Goal: Transaction & Acquisition: Purchase product/service

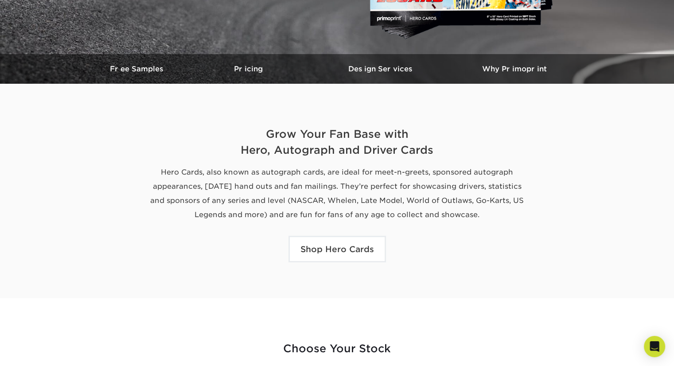
scroll to position [218, 0]
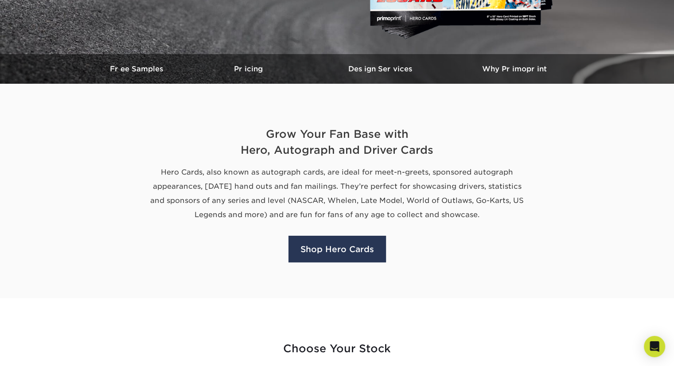
type input "justin@adakonis.com"
click at [359, 258] on link "Shop Hero Cards" at bounding box center [338, 249] width 98 height 27
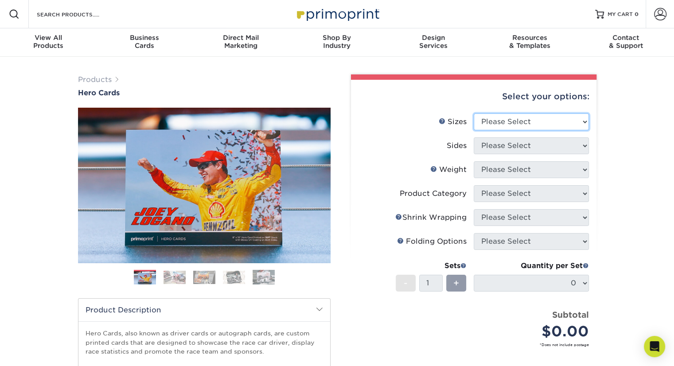
click at [509, 125] on select "Please Select 1.5" x 7" 4" x 6" 5" x 7" 6" x 8" 6" x 8.5" 6" x 9" 7" x 8.5" 7.5…" at bounding box center [531, 121] width 115 height 17
select select "8.00x10.00"
click at [474, 113] on select "Please Select 1.5" x 7" 4" x 6" 5" x 7" 6" x 8" 6" x 8.5" 6" x 9" 7" x 8.5" 7.5…" at bounding box center [531, 121] width 115 height 17
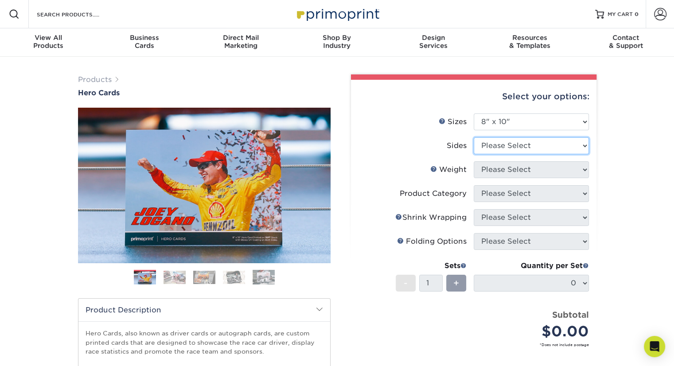
click at [516, 146] on select "Please Select Print Both Sides Print Front Only" at bounding box center [531, 145] width 115 height 17
select select "13abbda7-1d64-4f25-8bb2-c179b224825d"
click at [474, 137] on select "Please Select Print Both Sides Print Front Only" at bounding box center [531, 145] width 115 height 17
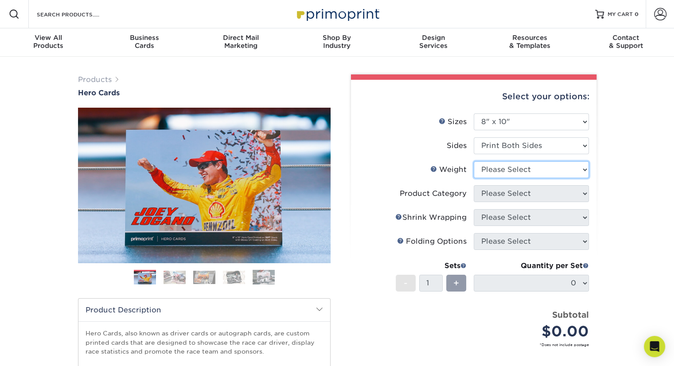
click at [515, 172] on select "Please Select 100LB 14PT 16PT" at bounding box center [531, 169] width 115 height 17
select select "100LB"
click at [474, 161] on select "Please Select 100LB 14PT 16PT" at bounding box center [531, 169] width 115 height 17
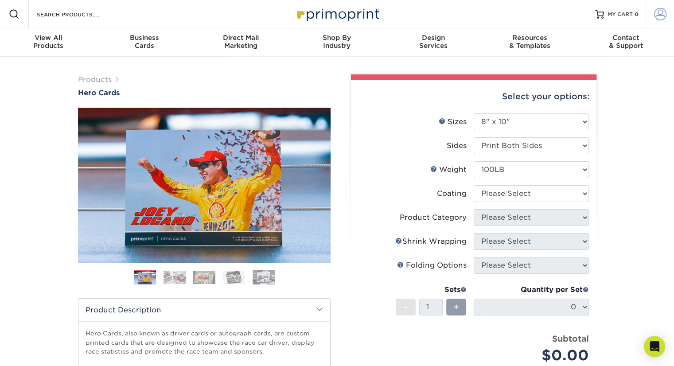
click at [657, 13] on span at bounding box center [660, 14] width 12 height 12
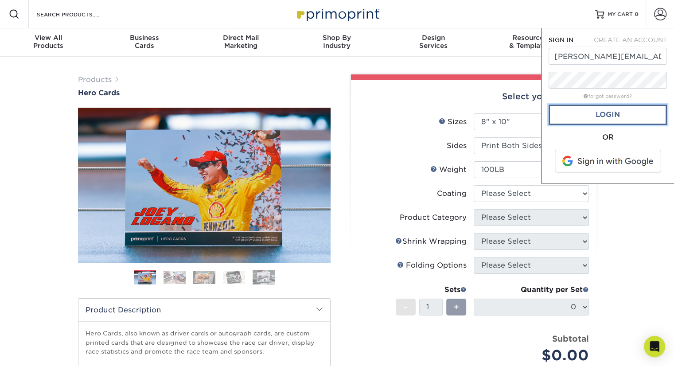
click at [612, 109] on link "Login" at bounding box center [608, 115] width 118 height 20
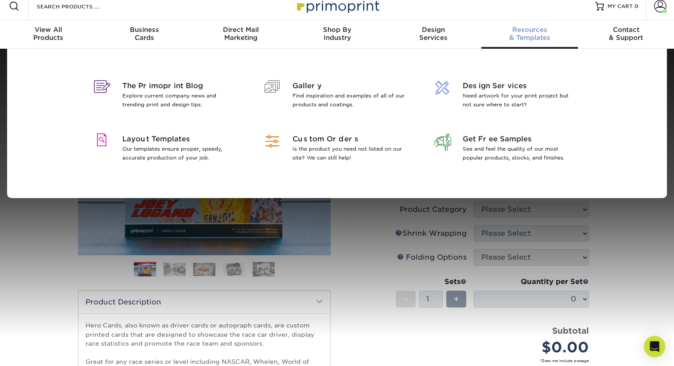
scroll to position [8, 0]
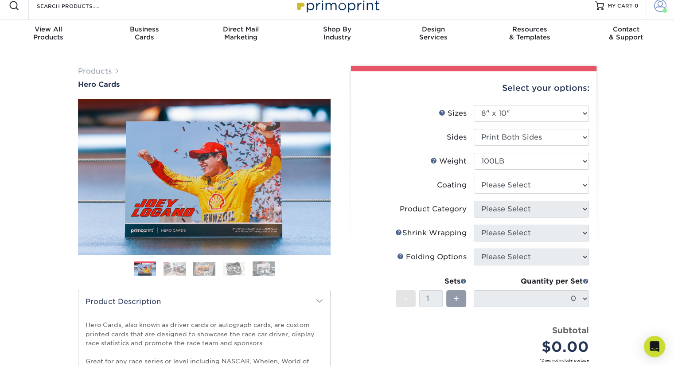
click at [654, 6] on span at bounding box center [660, 6] width 12 height 12
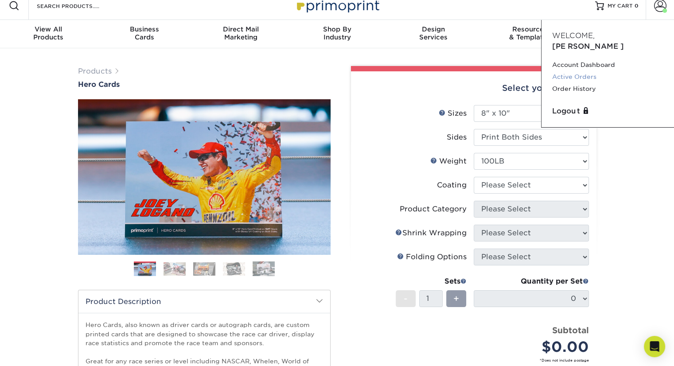
click at [580, 71] on link "Active Orders" at bounding box center [607, 77] width 111 height 12
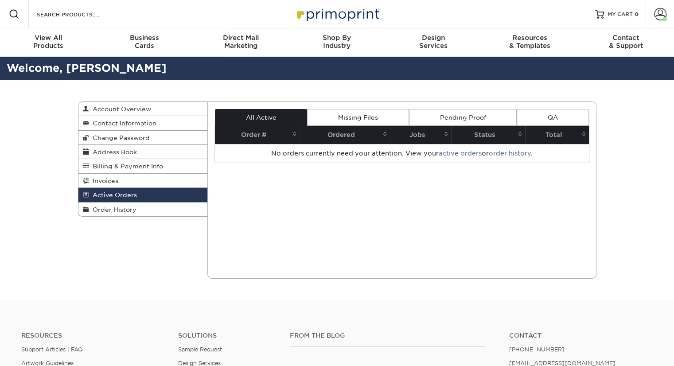
click at [661, 12] on span at bounding box center [660, 14] width 12 height 12
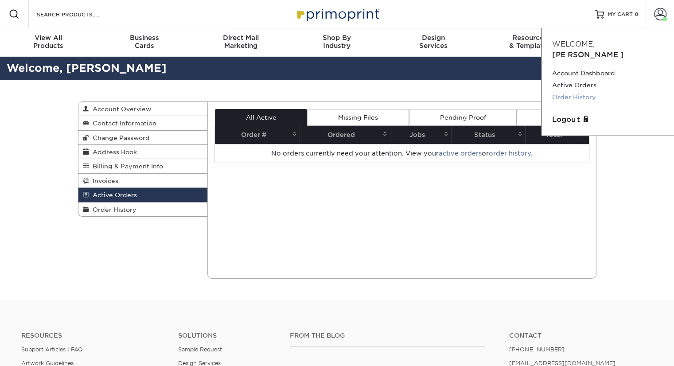
click at [589, 91] on link "Order History" at bounding box center [607, 97] width 111 height 12
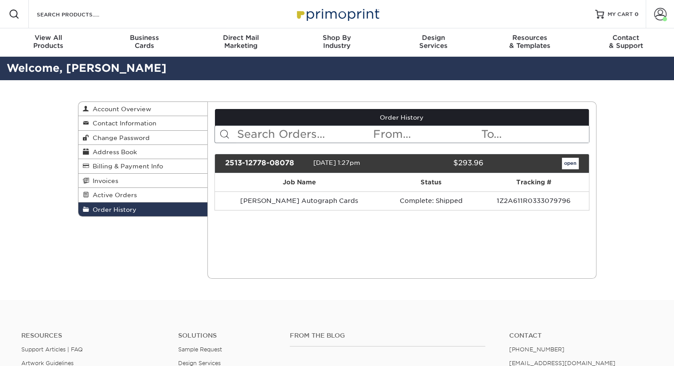
scroll to position [28, 0]
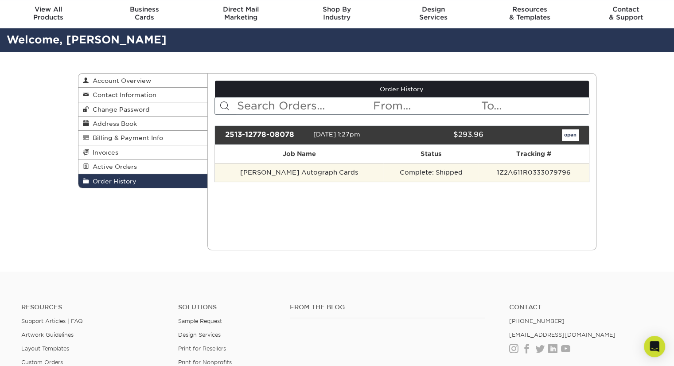
click at [335, 174] on td "Justin Adakonis Autograph Cards" at bounding box center [299, 172] width 168 height 19
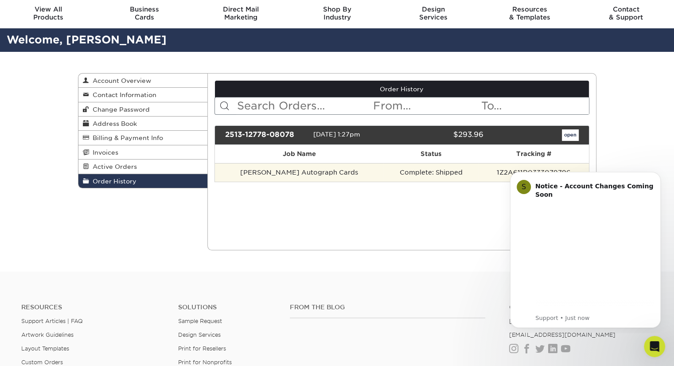
scroll to position [0, 0]
click at [383, 176] on td "Complete: Shipped" at bounding box center [430, 172] width 95 height 19
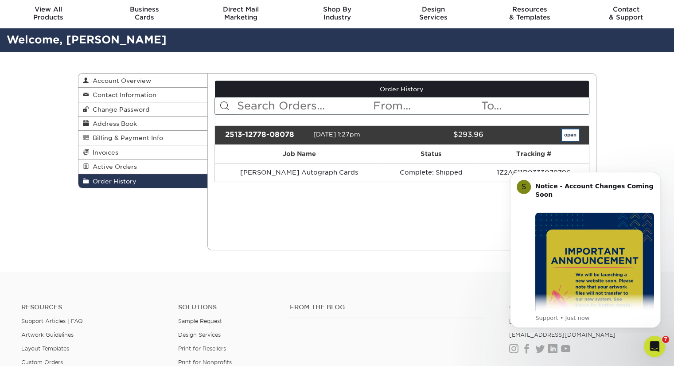
click at [569, 136] on link "open" at bounding box center [570, 135] width 17 height 12
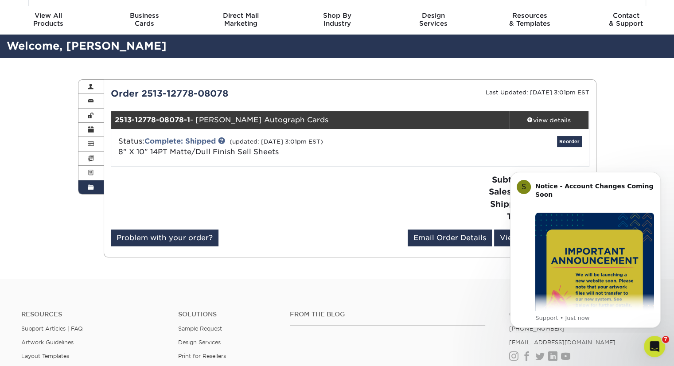
scroll to position [21, 0]
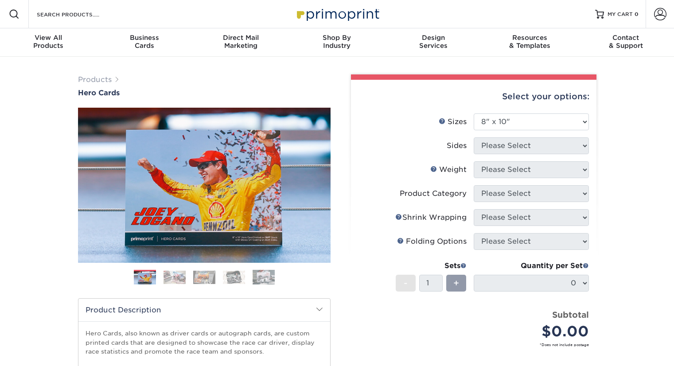
select select "8.00x10.00"
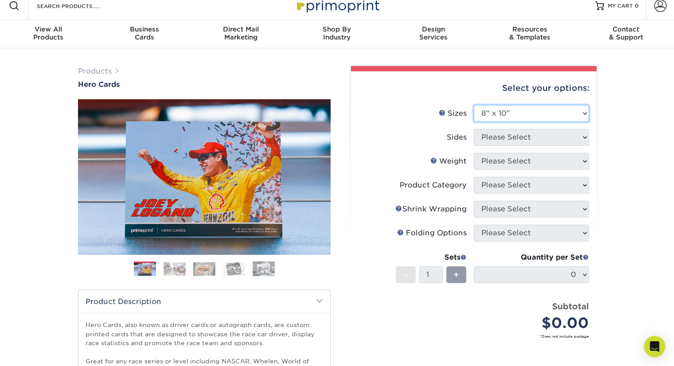
click at [522, 119] on select "Please Select 1.5" x 7" 4" x 6" 5" x 7" 6" x 8" 6" x 8.5" 6" x 9" 7" x 8.5" 7.5…" at bounding box center [531, 113] width 115 height 17
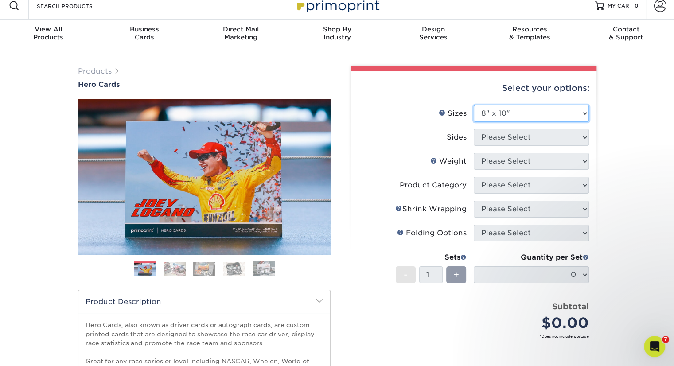
click at [474, 105] on select "Please Select 1.5" x 7" 4" x 6" 5" x 7" 6" x 8" 6" x 8.5" 6" x 9" 7" x 8.5" 7.5…" at bounding box center [531, 113] width 115 height 17
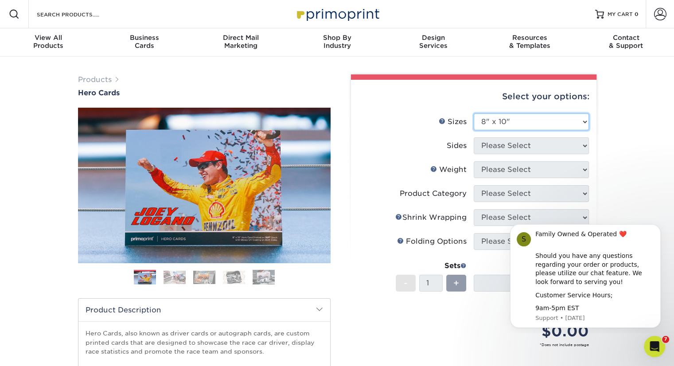
click at [547, 121] on select "Please Select 1.5" x 7" 4" x 6" 5" x 7" 6" x 8" 6" x 8.5" 6" x 9" 7" x 8.5" 7.5…" at bounding box center [531, 121] width 115 height 17
click at [529, 159] on li "Sides Please Select" at bounding box center [474, 149] width 231 height 24
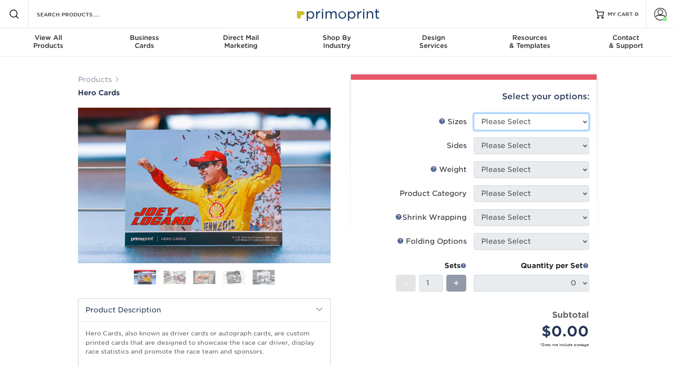
click at [553, 125] on select "Please Select 1.5" x 7" 4" x 6" 5" x 7" 6" x 8" 6" x 8.5" 6" x 9" 7" x 8.5" 7.5…" at bounding box center [531, 121] width 115 height 17
select select "8.00x10.00"
click at [474, 113] on select "Please Select 1.5" x 7" 4" x 6" 5" x 7" 6" x 8" 6" x 8.5" 6" x 9" 7" x 8.5" 7.5…" at bounding box center [531, 121] width 115 height 17
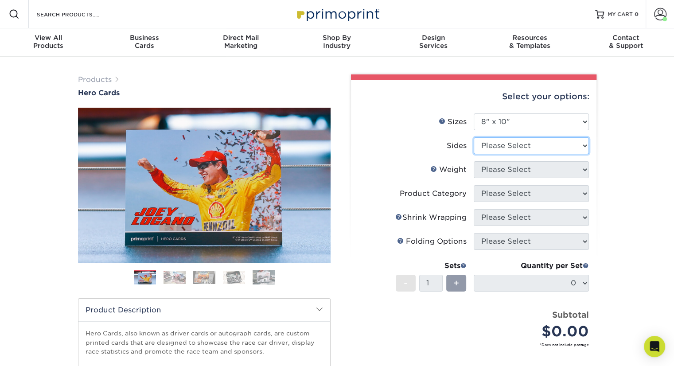
click at [535, 146] on select "Please Select Print Both Sides Print Front Only" at bounding box center [531, 145] width 115 height 17
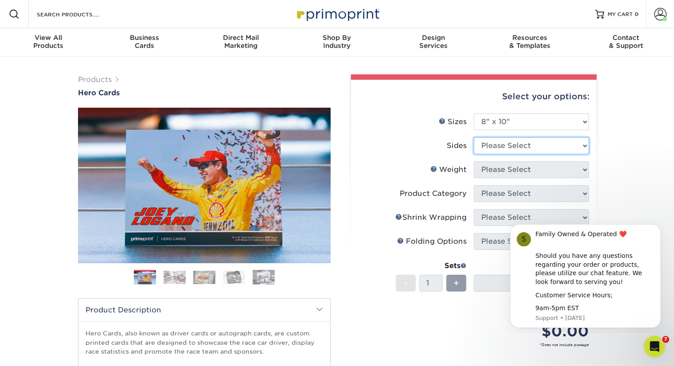
select select "13abbda7-1d64-4f25-8bb2-c179b224825d"
click at [474, 137] on select "Please Select Print Both Sides Print Front Only" at bounding box center [531, 145] width 115 height 17
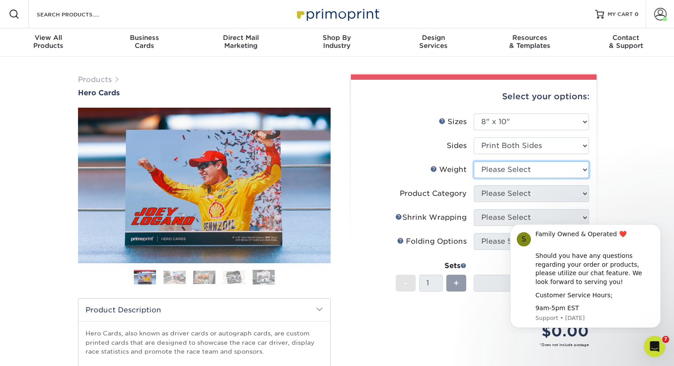
click at [531, 170] on select "Please Select 100LB 14PT 16PT" at bounding box center [531, 169] width 115 height 17
select select "14PT"
click at [474, 161] on select "Please Select 100LB 14PT 16PT" at bounding box center [531, 169] width 115 height 17
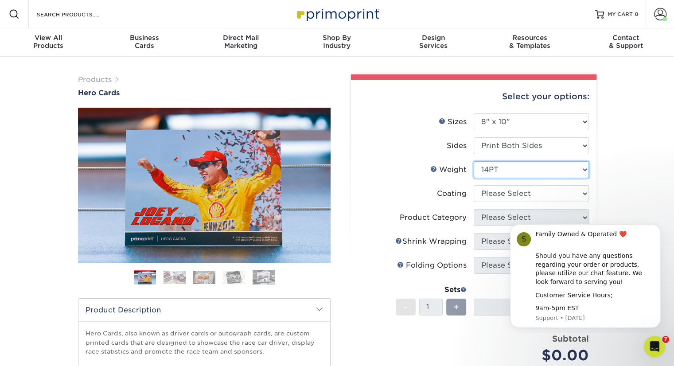
scroll to position [31, 0]
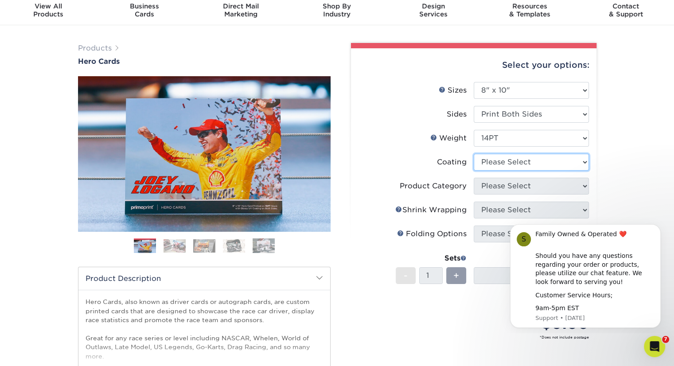
click at [510, 156] on select at bounding box center [531, 162] width 115 height 17
select select "121bb7b5-3b4d-429f-bd8d-bbf80e953313"
click at [474, 154] on select at bounding box center [531, 162] width 115 height 17
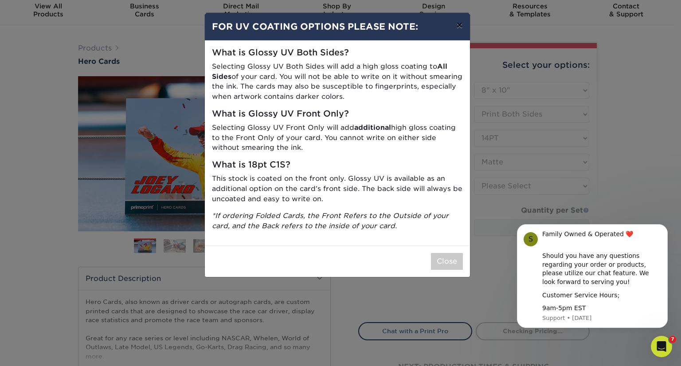
click at [461, 24] on button "×" at bounding box center [459, 25] width 20 height 25
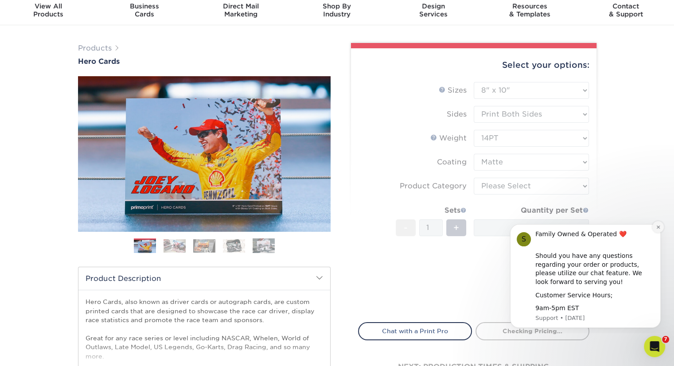
click at [657, 230] on button "Dismiss notification" at bounding box center [659, 227] width 12 height 12
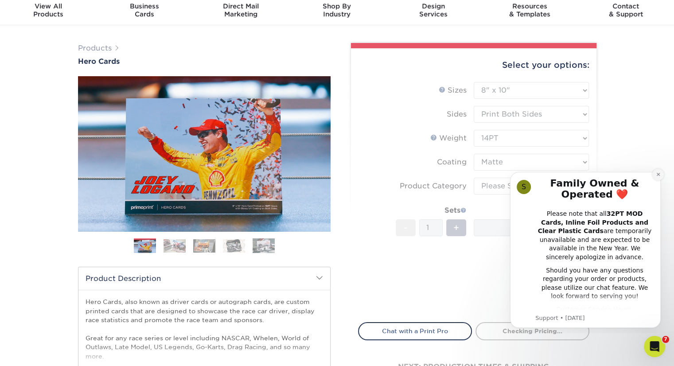
click at [656, 174] on button "Dismiss notification" at bounding box center [659, 175] width 12 height 12
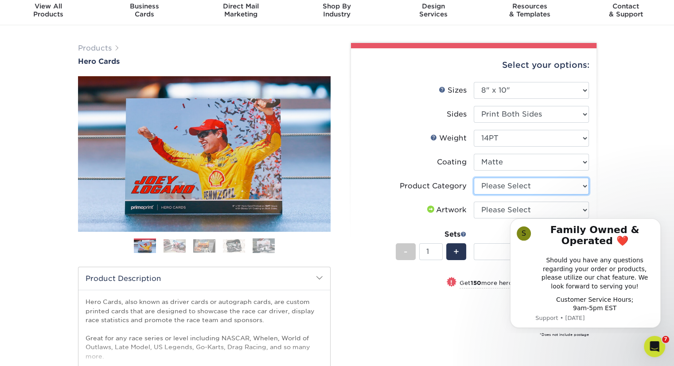
click at [515, 184] on select "Please Select Sell Sheets" at bounding box center [531, 186] width 115 height 17
click at [503, 179] on select "Please Select Sell Sheets" at bounding box center [531, 186] width 115 height 17
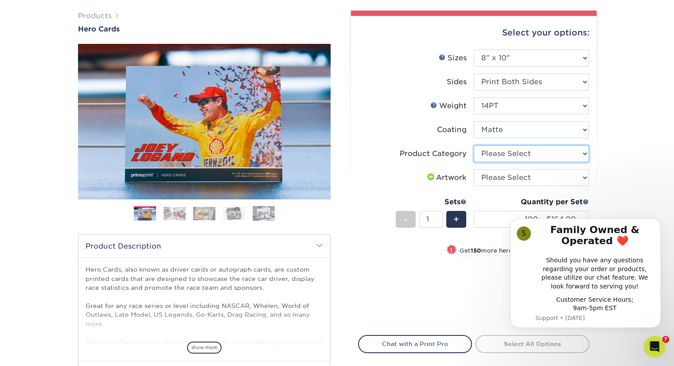
scroll to position [67, 0]
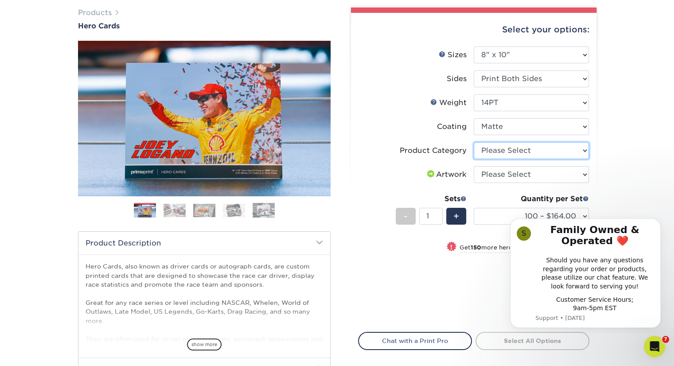
click at [496, 145] on select "Please Select Sell Sheets" at bounding box center [531, 150] width 115 height 17
select select "eddd4a87-9082-47bb-843b-3bca55f6c842"
click at [474, 142] on select "Please Select Sell Sheets" at bounding box center [531, 150] width 115 height 17
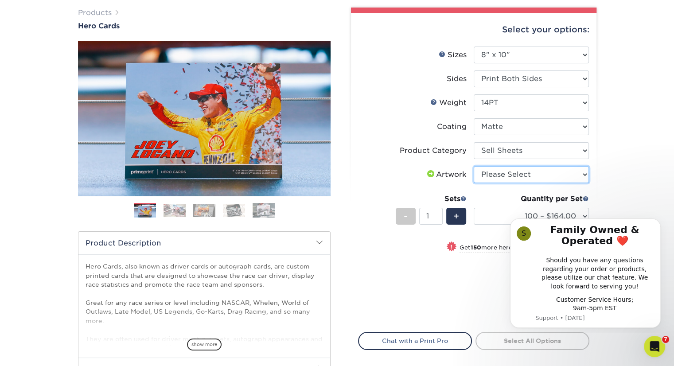
click at [492, 173] on select "Please Select I will upload files I need a design - $150" at bounding box center [531, 174] width 115 height 17
select select "upload"
click at [474, 166] on select "Please Select I will upload files I need a design - $150" at bounding box center [531, 174] width 115 height 17
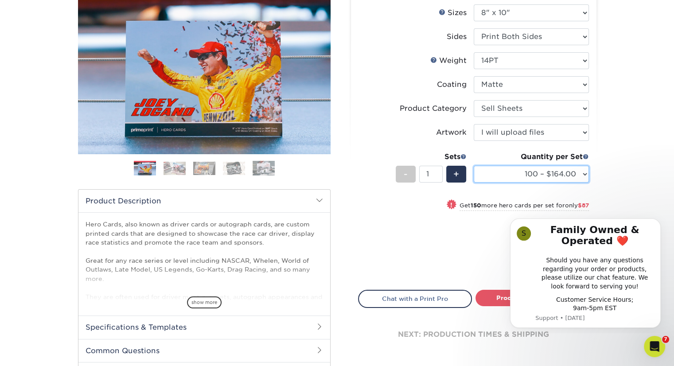
click at [531, 174] on select "100 – $164.00 250 – $251.00 500 – $292.00 1000 – $319.00 2500 – $529.00 5000 – …" at bounding box center [531, 174] width 115 height 17
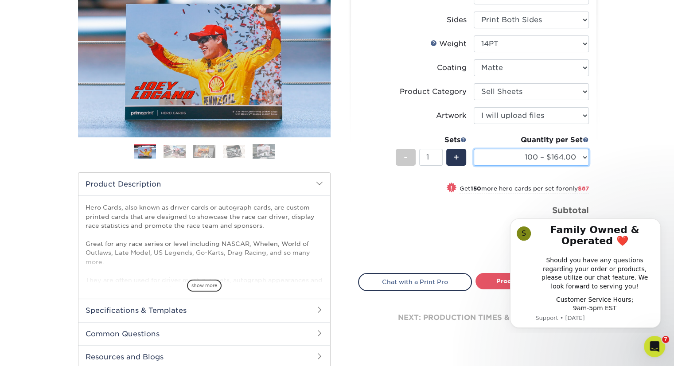
scroll to position [127, 0]
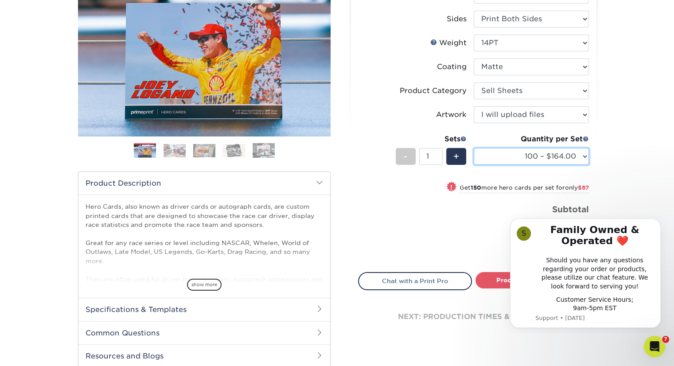
click at [530, 158] on select "100 – $164.00 250 – $251.00 500 – $292.00 1000 – $319.00 2500 – $529.00 5000 – …" at bounding box center [531, 156] width 115 height 17
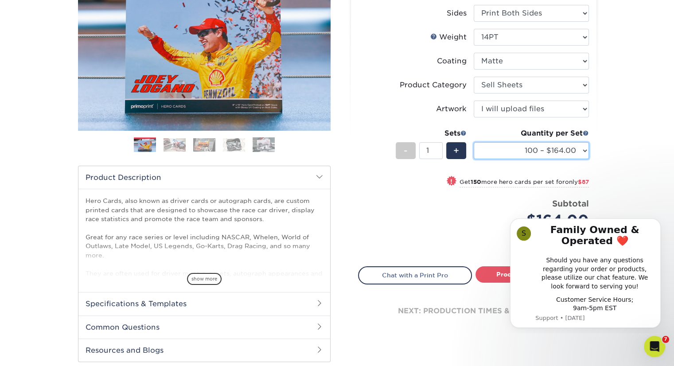
scroll to position [135, 0]
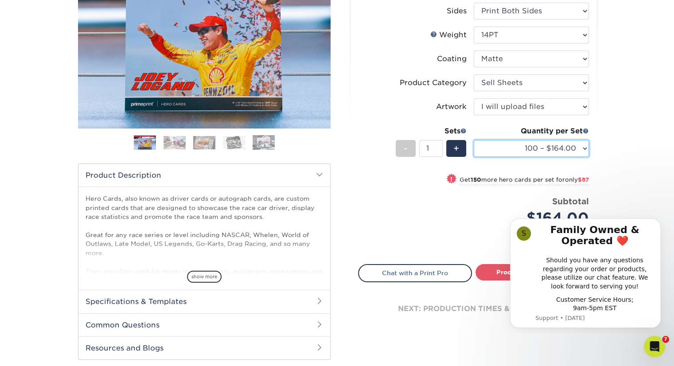
click at [575, 152] on select "100 – $164.00 250 – $251.00 500 – $292.00 1000 – $319.00 2500 – $529.00 5000 – …" at bounding box center [531, 148] width 115 height 17
click at [474, 140] on select "100 – $164.00 250 – $251.00 500 – $292.00 1000 – $319.00 2500 – $529.00 5000 – …" at bounding box center [531, 148] width 115 height 17
click at [456, 149] on span "+" at bounding box center [456, 148] width 6 height 13
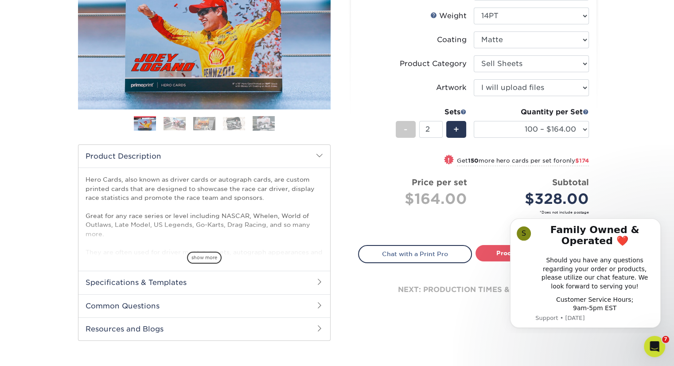
scroll to position [156, 0]
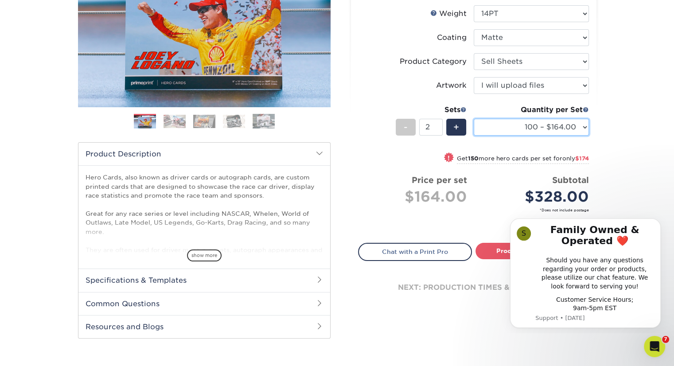
click at [543, 119] on select "100 – $164.00 250 – $251.00 500 – $292.00 1000 – $319.00 2500 – $529.00 5000 – …" at bounding box center [531, 127] width 115 height 17
click at [546, 116] on div "Quantity per Set 100 – $164.00 250 – $251.00 500 – $292.00 1000 – $319.00 2500 …" at bounding box center [531, 125] width 115 height 41
click at [405, 125] on span "-" at bounding box center [406, 127] width 4 height 13
type input "1"
click at [527, 124] on select "100 – $164.00 250 – $251.00 500 – $292.00 1000 – $319.00 2500 – $529.00 5000 – …" at bounding box center [531, 127] width 115 height 17
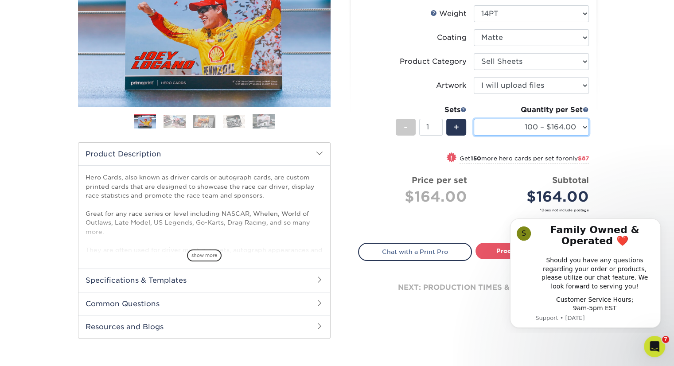
select select "250 – $251.00"
click at [474, 119] on select "100 – $164.00 250 – $251.00 500 – $292.00 1000 – $319.00 2500 – $529.00 5000 – …" at bounding box center [531, 127] width 115 height 17
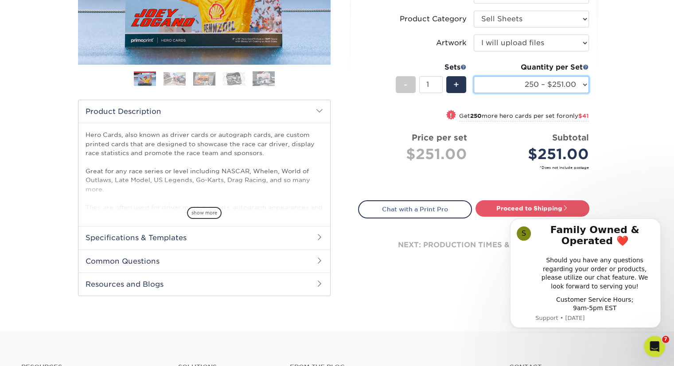
scroll to position [200, 0]
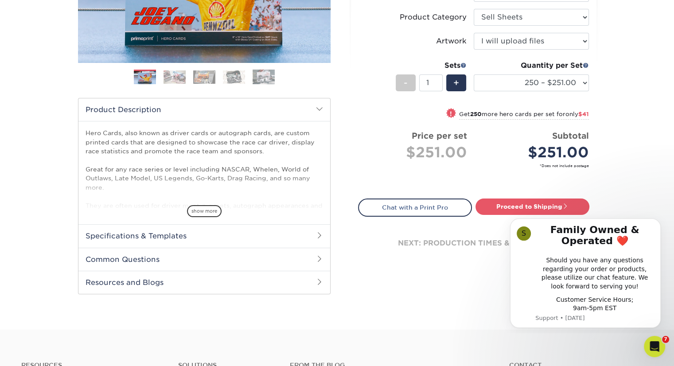
click at [601, 113] on div "Select your options: Sizes Help Sizes Please Select 1.5" x 7" 4" x 6" - 1" at bounding box center [470, 89] width 266 height 431
